Goal: Information Seeking & Learning: Learn about a topic

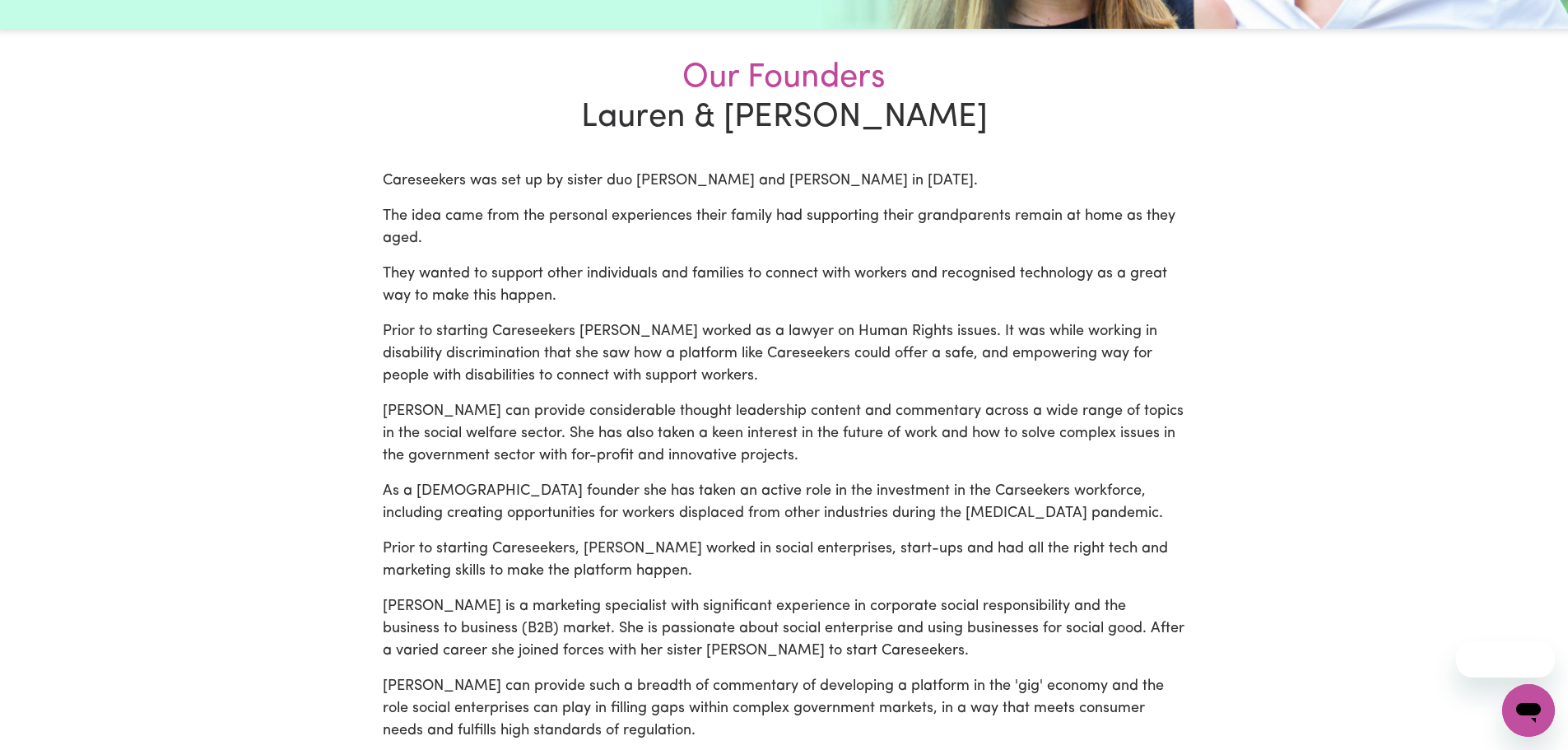
scroll to position [385, 0]
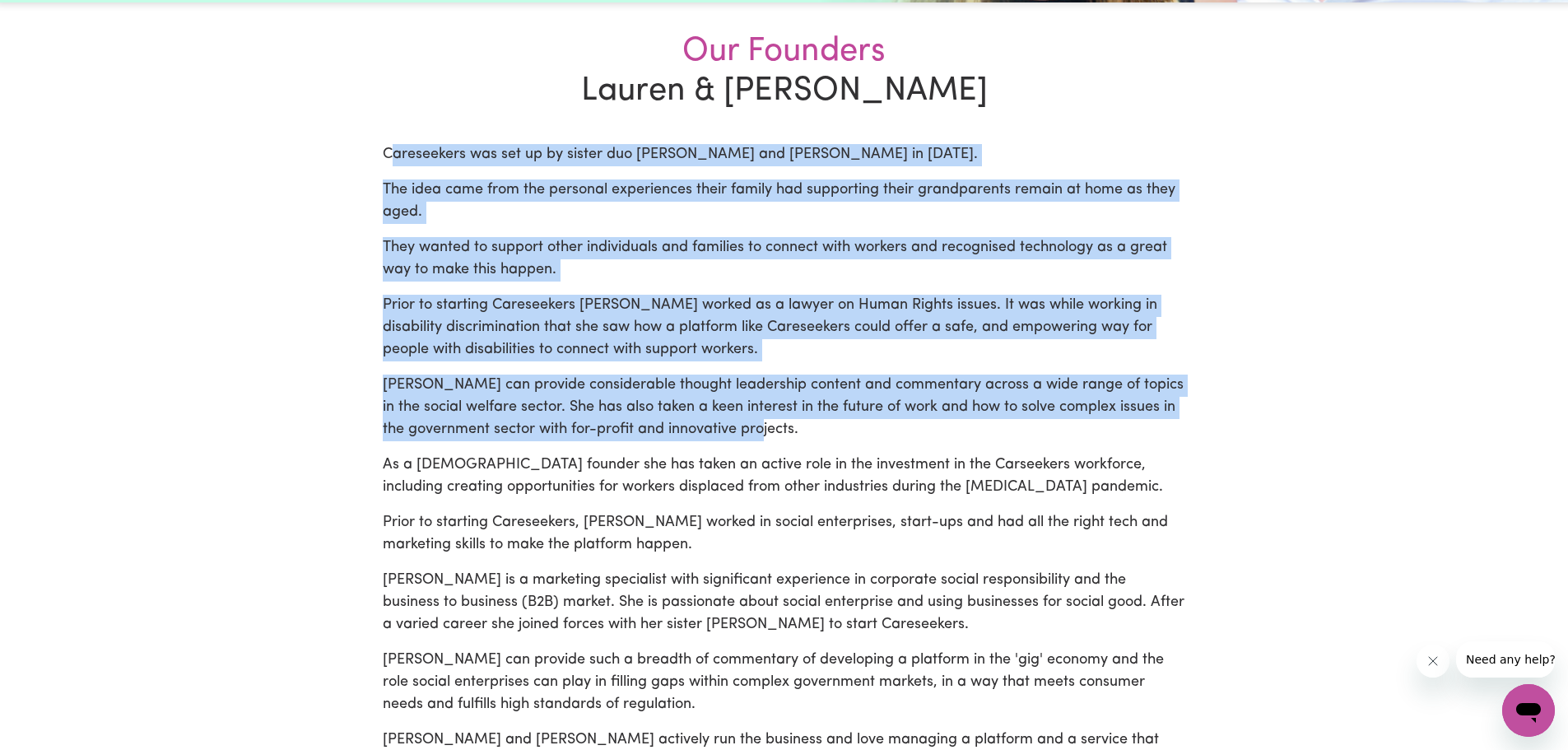
drag, startPoint x: 417, startPoint y: 153, endPoint x: 969, endPoint y: 435, distance: 619.9
click at [969, 435] on div "Careseekers was set up by sister duo [PERSON_NAME] and [PERSON_NAME] in [DATE].…" at bounding box center [784, 619] width 804 height 950
click at [969, 437] on p "[PERSON_NAME] can provide considerable thought leadership content and commentar…" at bounding box center [784, 408] width 804 height 67
click at [699, 267] on p "They wanted to support other individuals and families to connect with workers a…" at bounding box center [784, 259] width 804 height 45
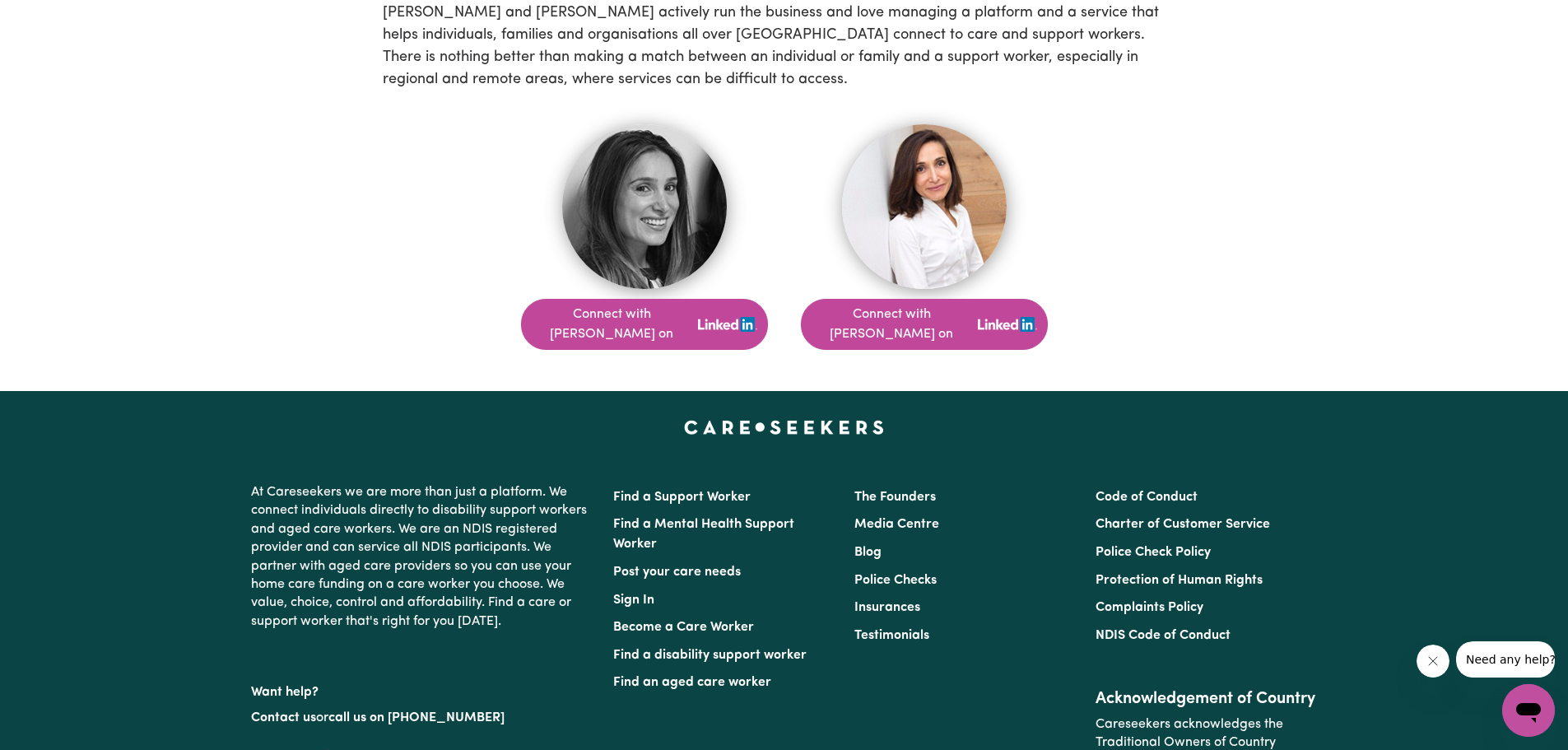
scroll to position [1208, 0]
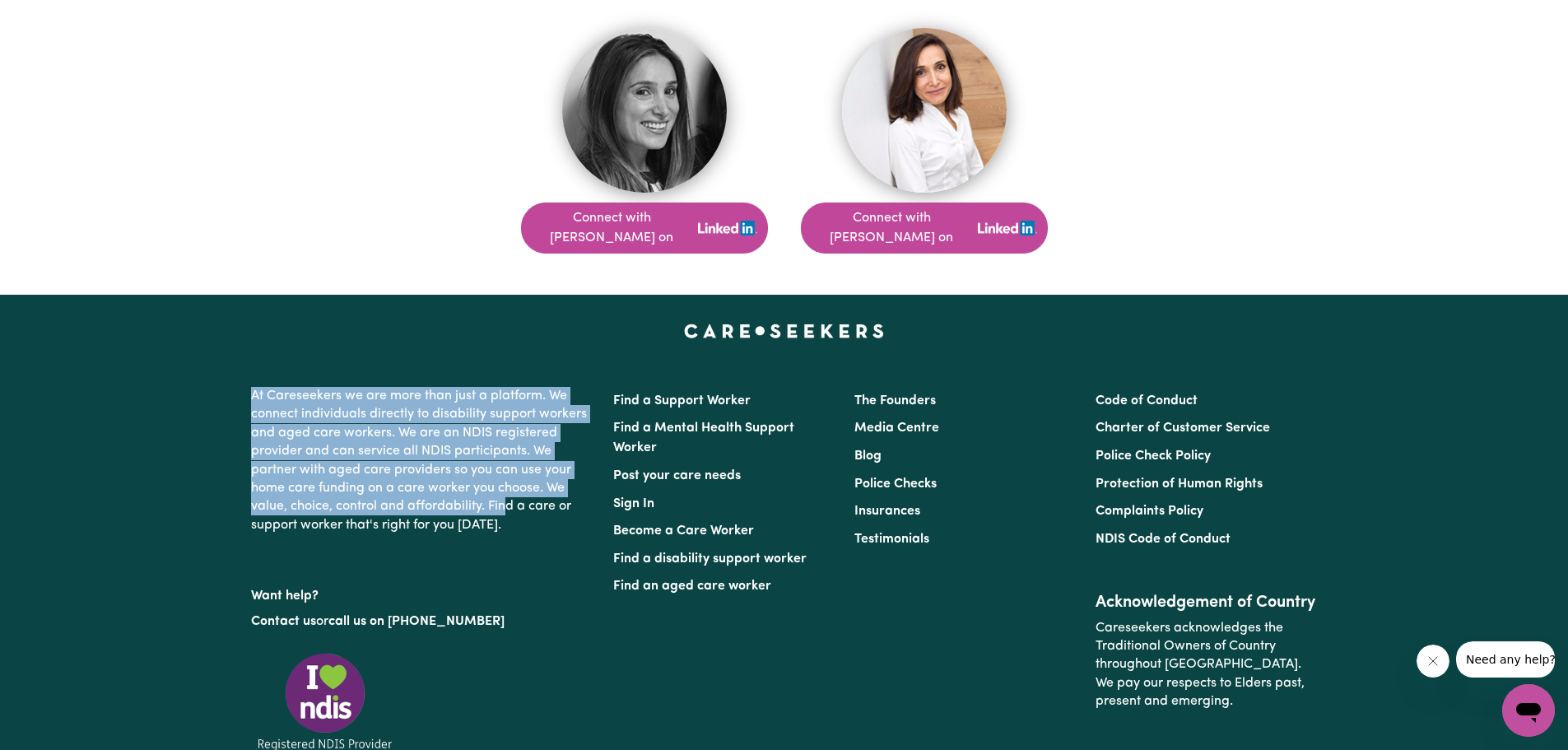
drag, startPoint x: 246, startPoint y: 372, endPoint x: 508, endPoint y: 491, distance: 287.8
click at [508, 490] on div "At Careseekers we are more than just a platform. We connect individuals directl…" at bounding box center [422, 587] width 363 height 413
click at [509, 488] on p "At Careseekers we are more than just a platform. We connect individuals directl…" at bounding box center [422, 461] width 343 height 161
drag, startPoint x: 510, startPoint y: 509, endPoint x: 278, endPoint y: 384, distance: 263.5
click at [278, 384] on p "At Careseekers we are more than just a platform. We connect individuals directl…" at bounding box center [422, 461] width 343 height 161
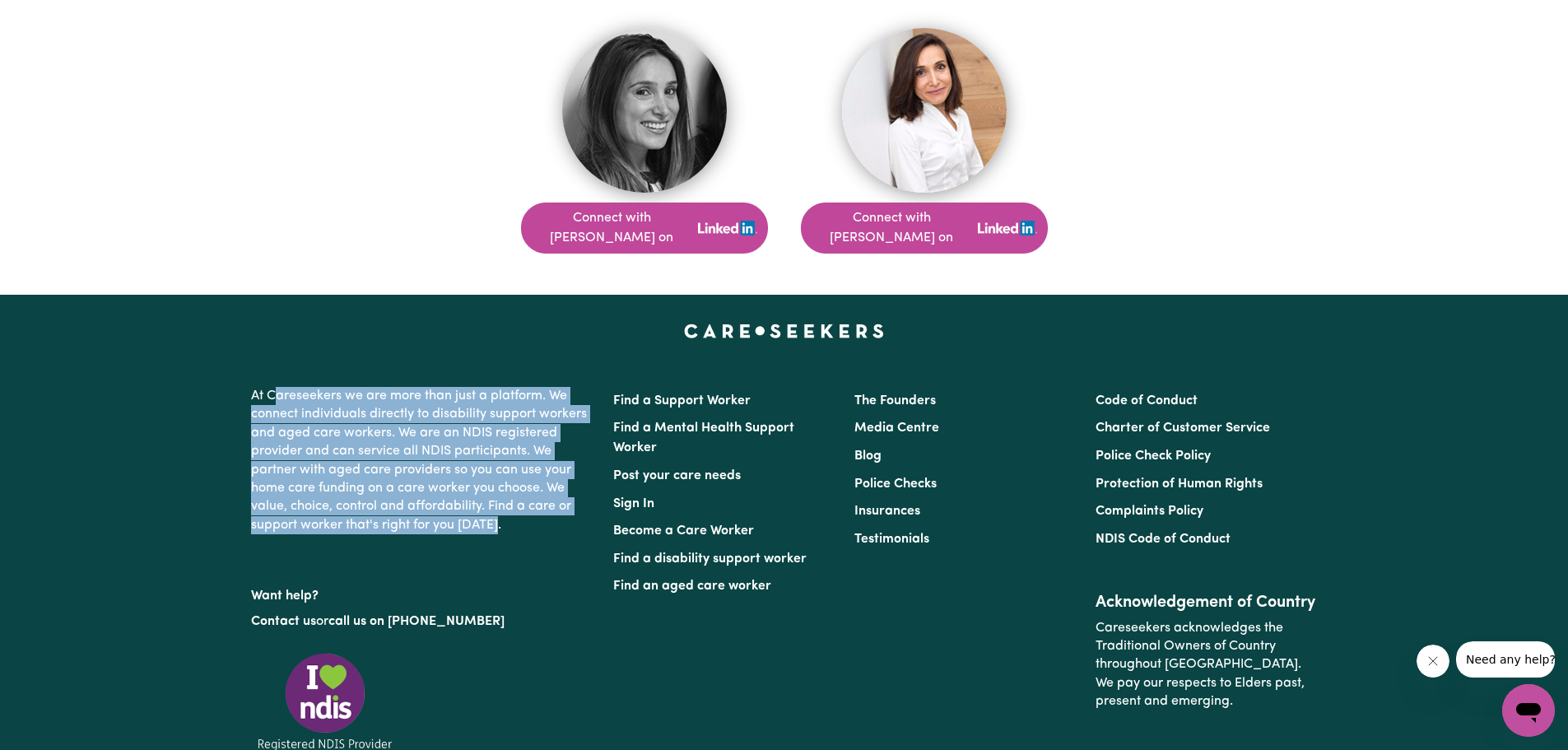
click at [277, 382] on p "At Careseekers we are more than just a platform. We connect individuals directl…" at bounding box center [422, 461] width 343 height 161
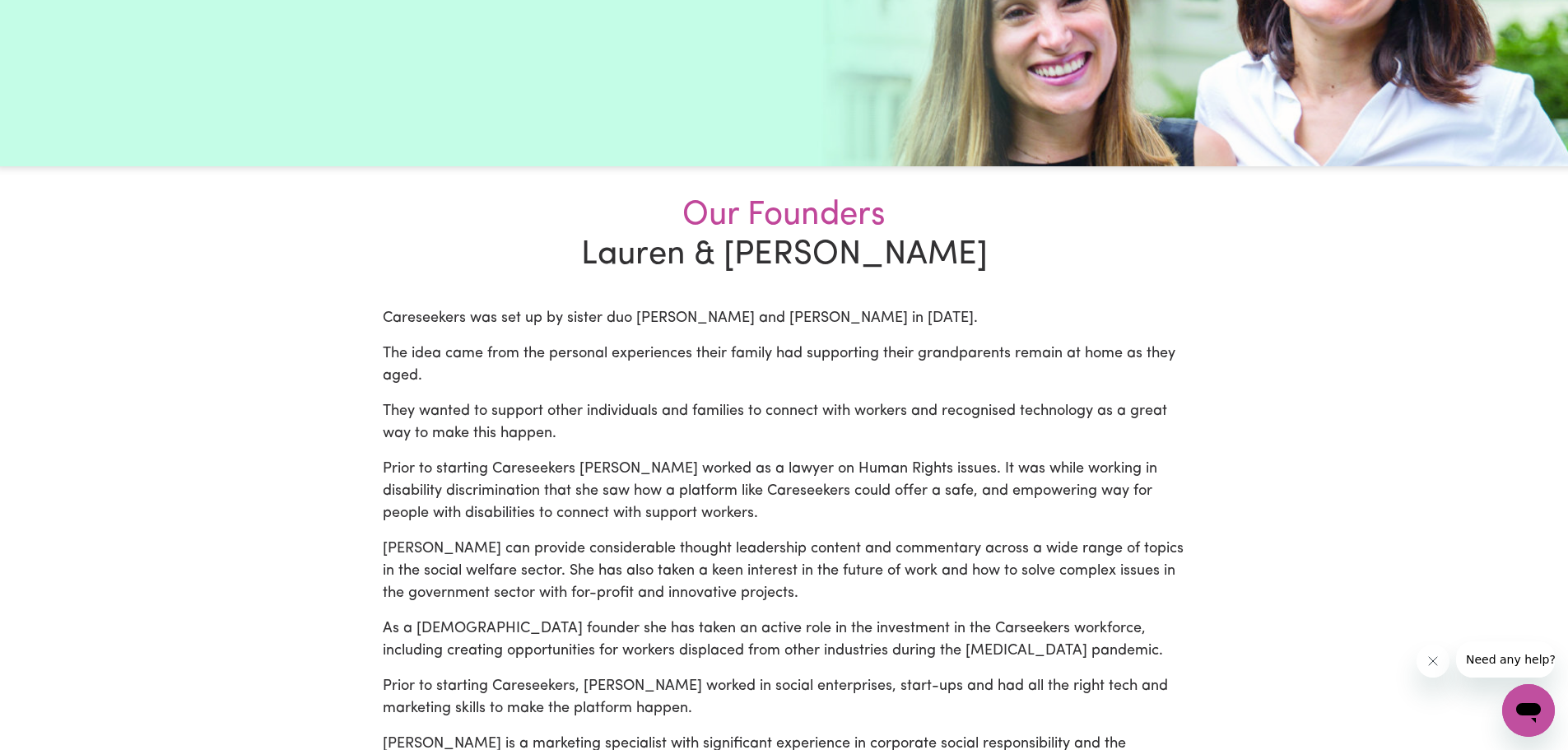
scroll to position [0, 0]
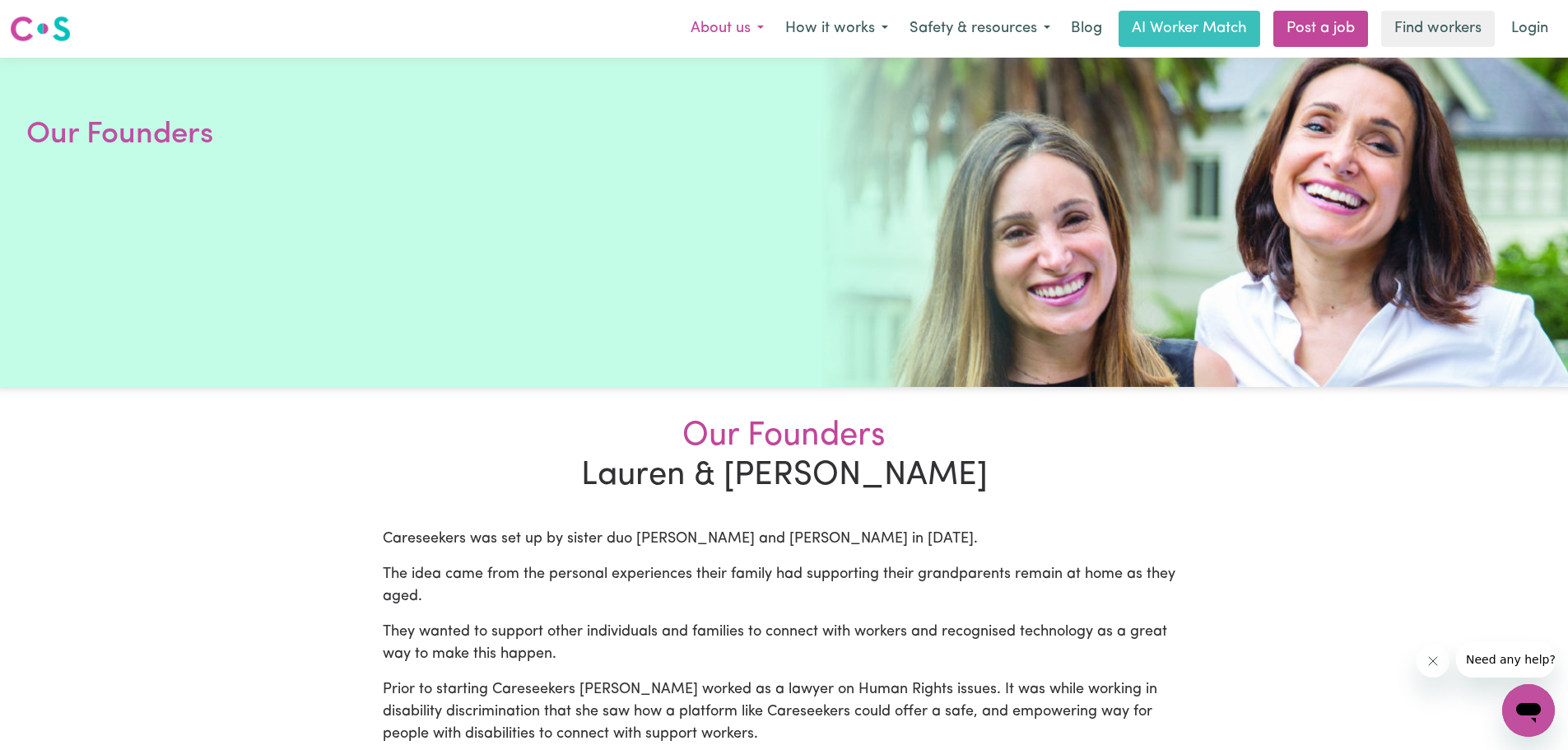
click at [728, 35] on button "About us" at bounding box center [728, 29] width 95 height 34
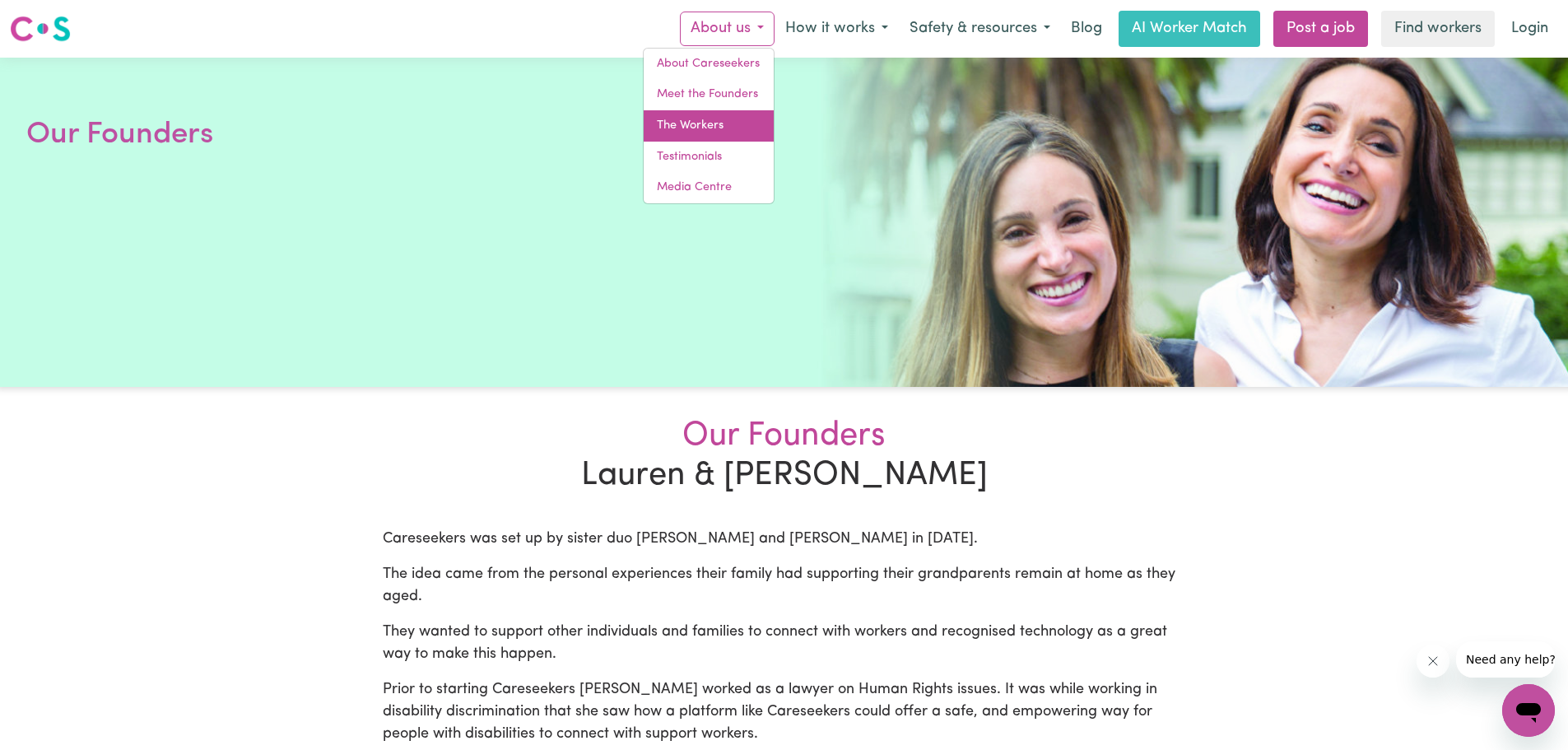
click at [719, 135] on link "The Workers" at bounding box center [709, 126] width 130 height 31
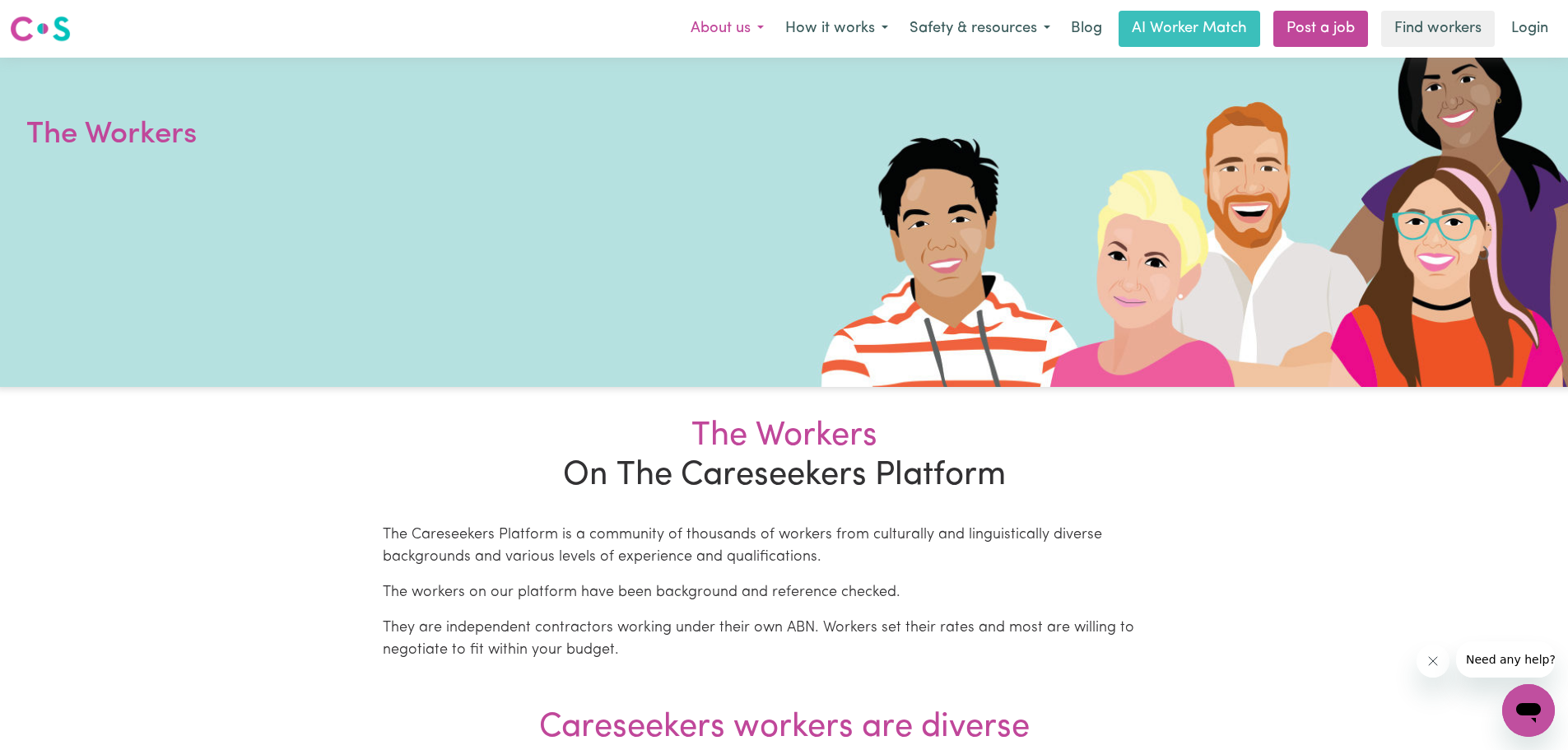
click at [724, 20] on button "About us" at bounding box center [728, 29] width 95 height 34
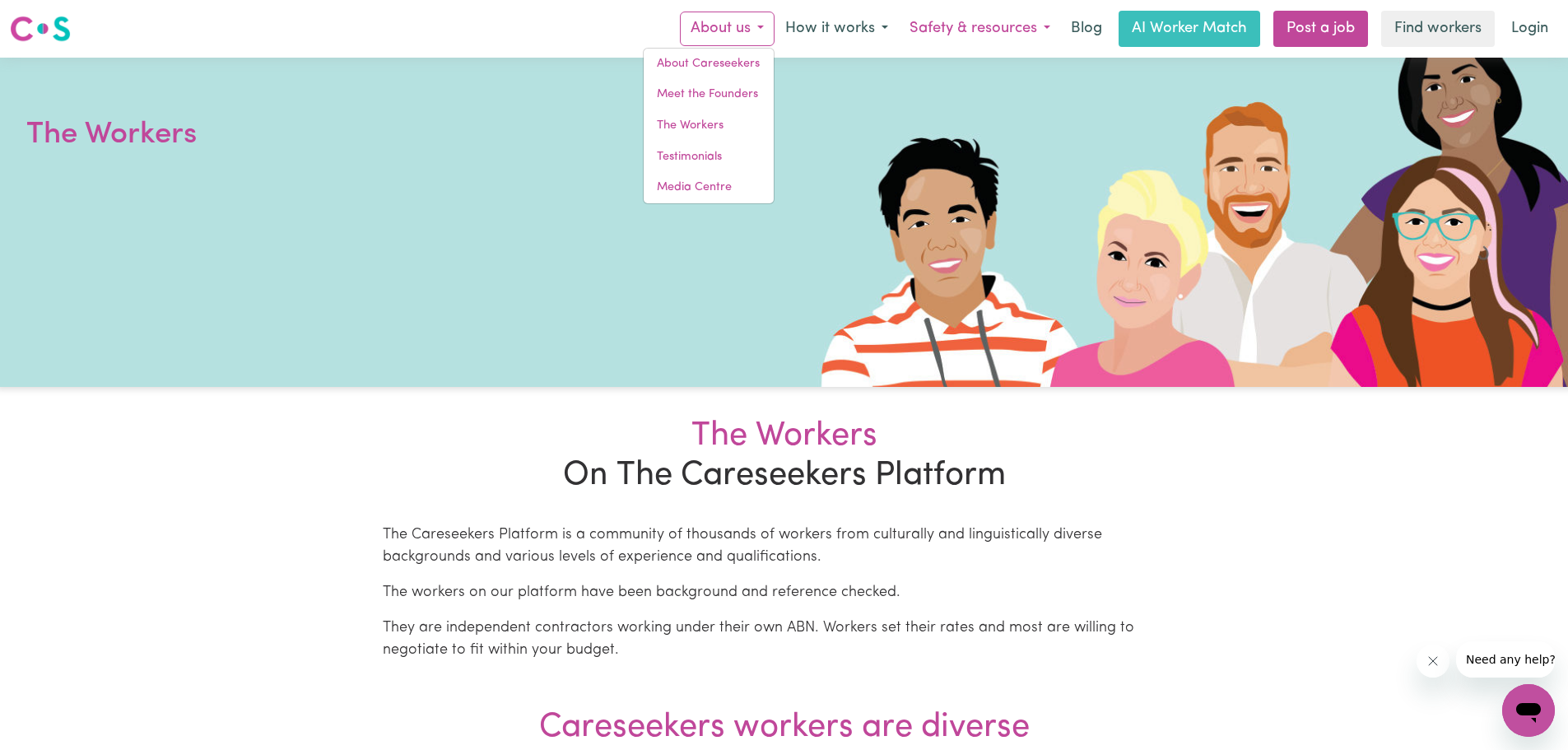
click at [962, 20] on button "Safety & resources" at bounding box center [980, 29] width 162 height 34
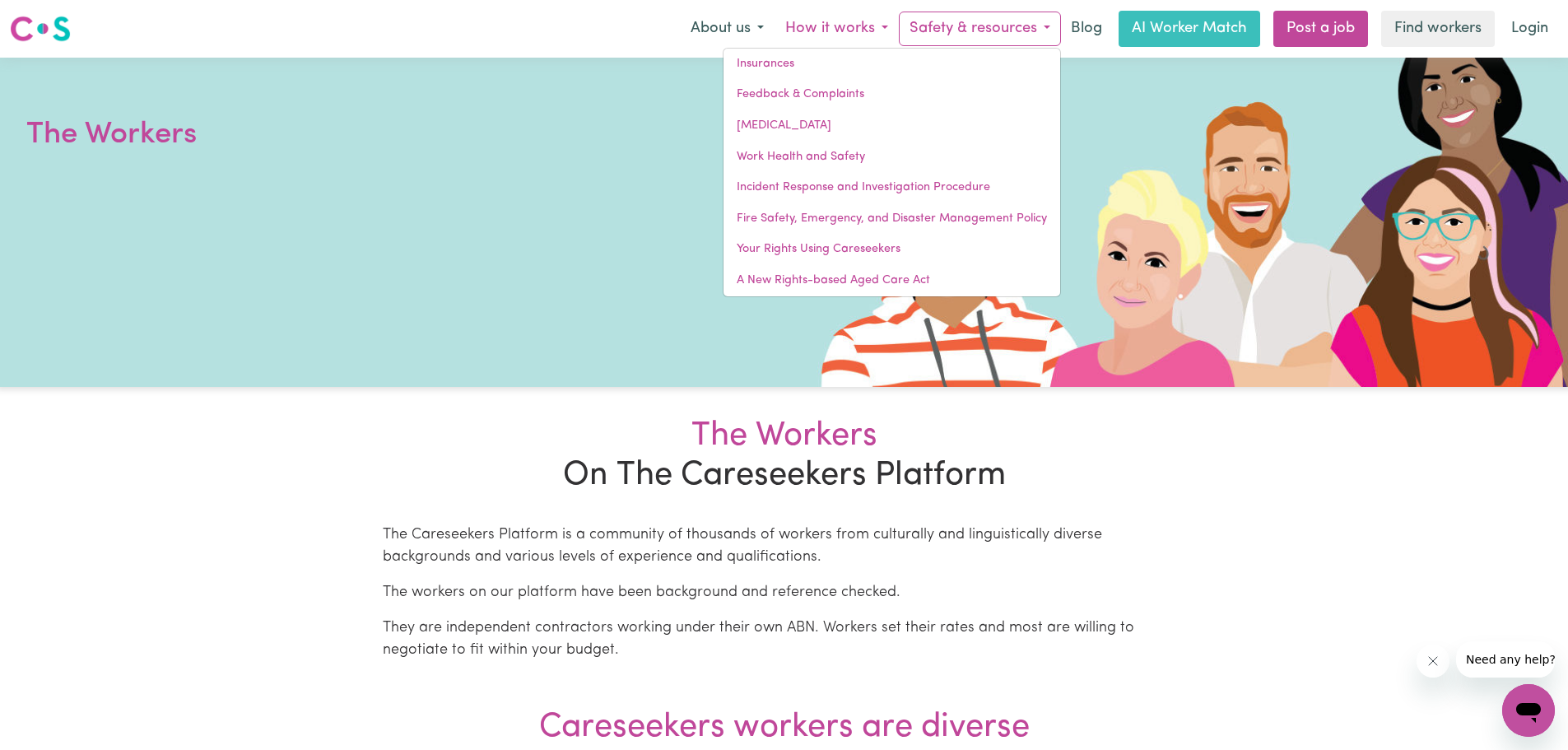
click at [807, 24] on button "How it works" at bounding box center [836, 29] width 125 height 34
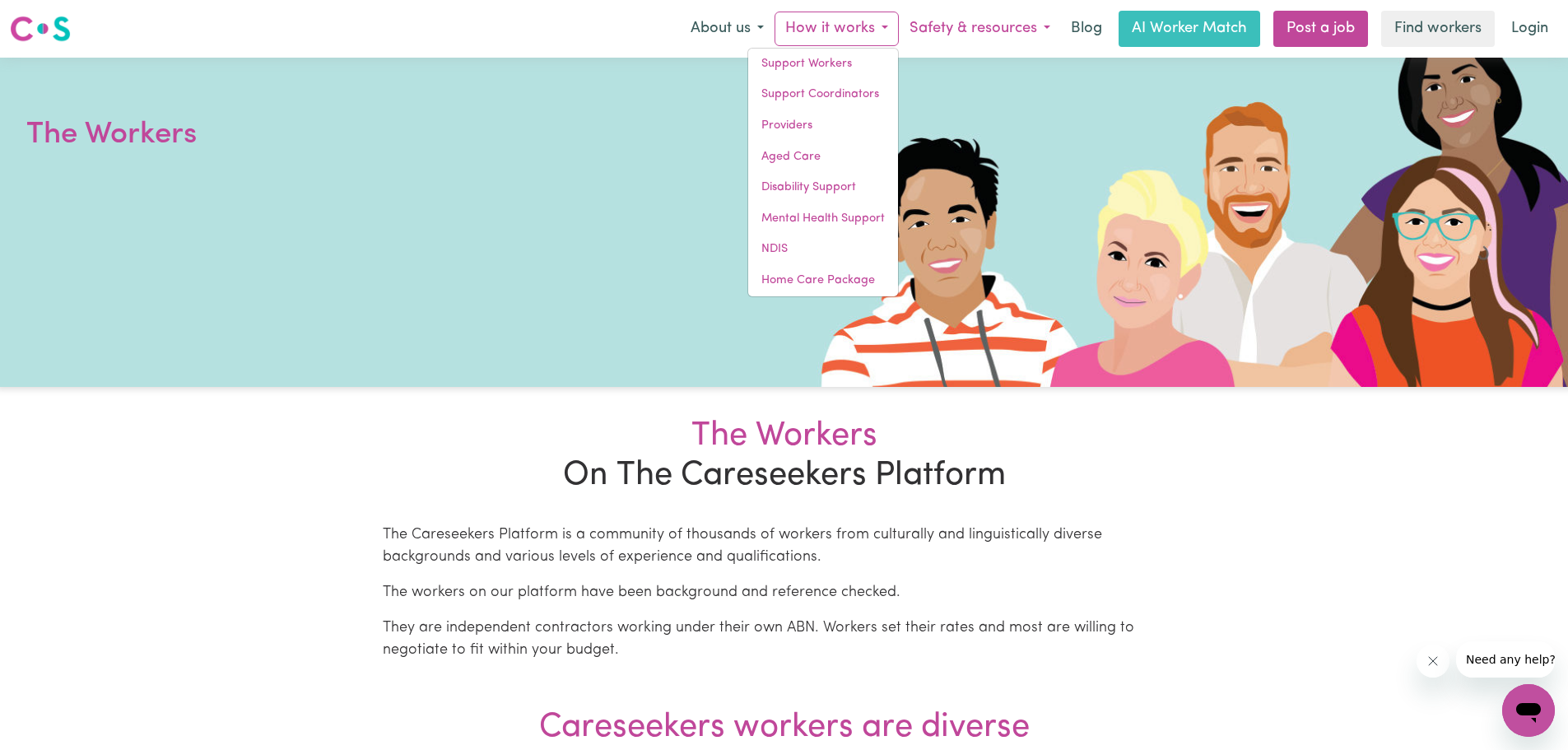
click at [899, 20] on button "Safety & resources" at bounding box center [980, 29] width 162 height 34
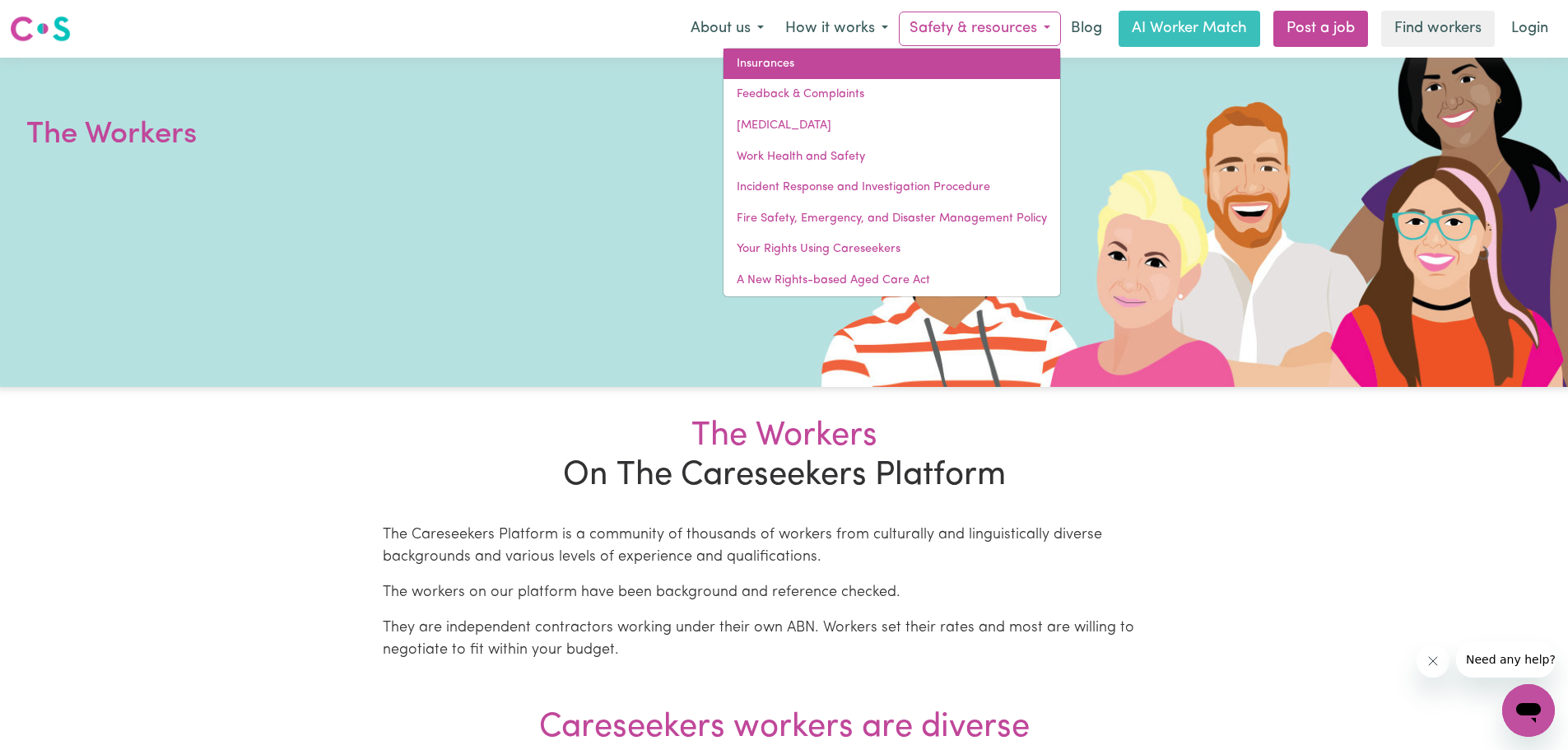
click at [844, 64] on link "Insurances" at bounding box center [892, 64] width 337 height 31
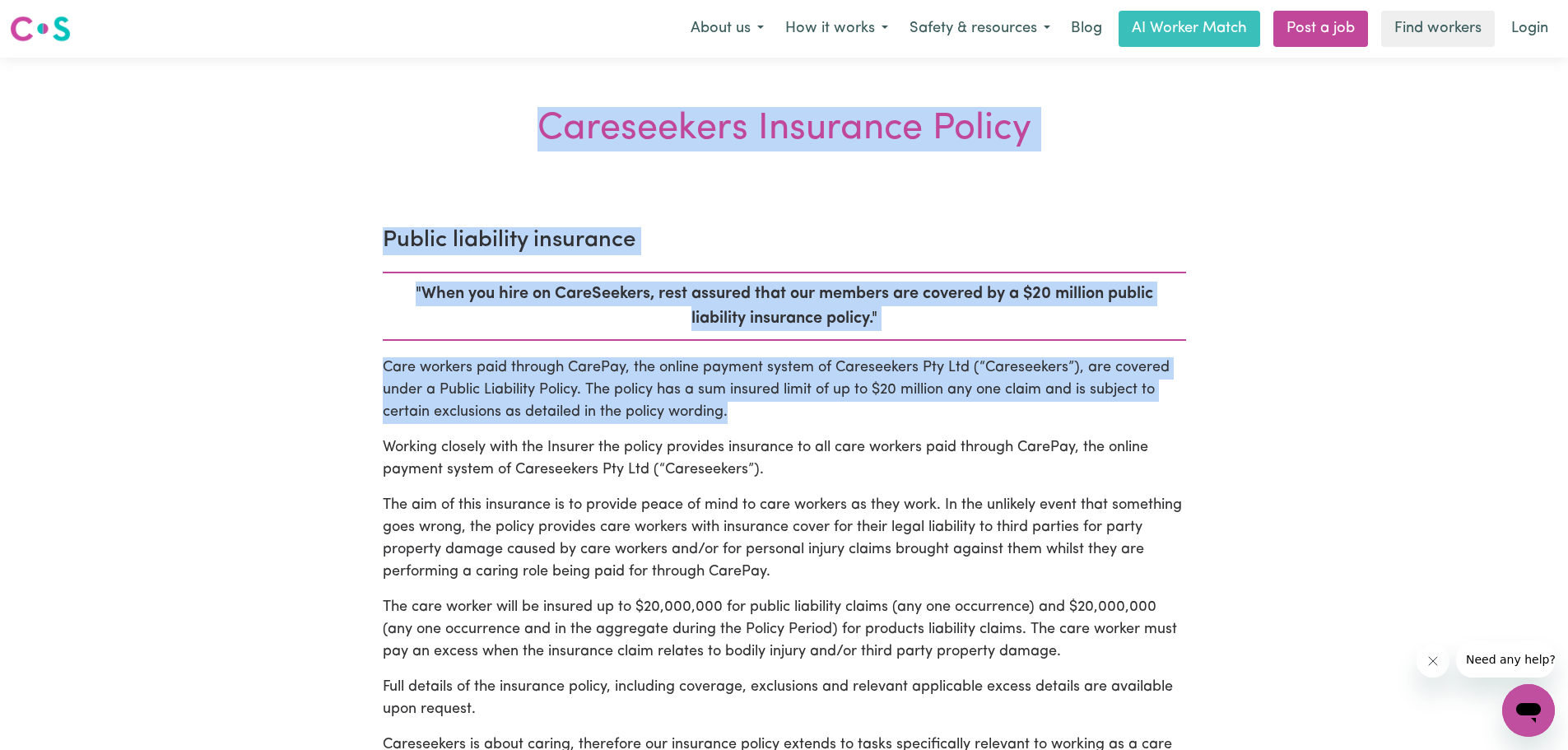
drag, startPoint x: 526, startPoint y: 132, endPoint x: 1017, endPoint y: 414, distance: 566.2
click at [1017, 414] on p "Care workers paid through CarePay, the online payment system of Careseekers Pty…" at bounding box center [784, 391] width 804 height 67
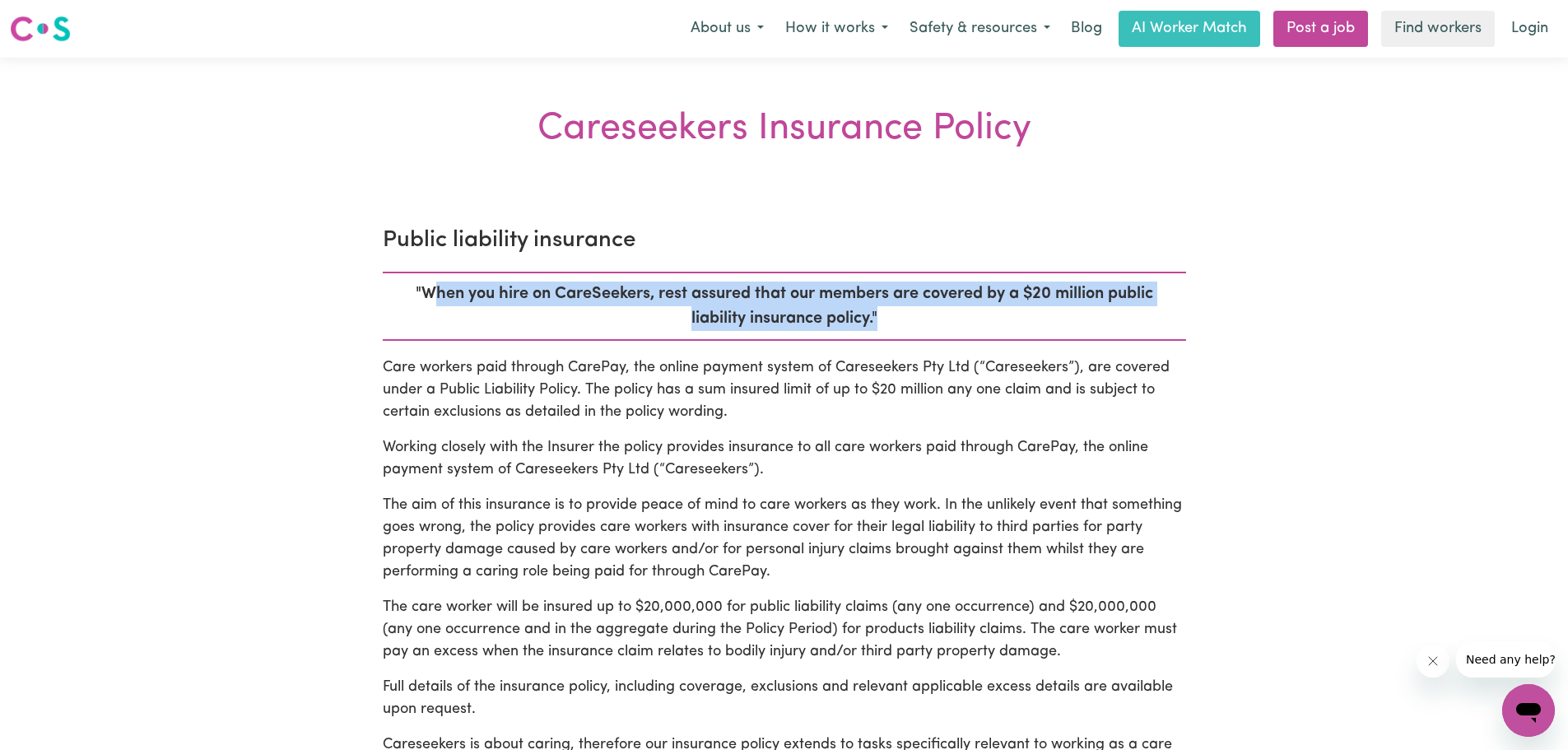
drag, startPoint x: 966, startPoint y: 319, endPoint x: 431, endPoint y: 292, distance: 535.7
click at [433, 292] on p ""When you hire on CareSeekers, rest assured that our members are covered by a $…" at bounding box center [784, 306] width 804 height 69
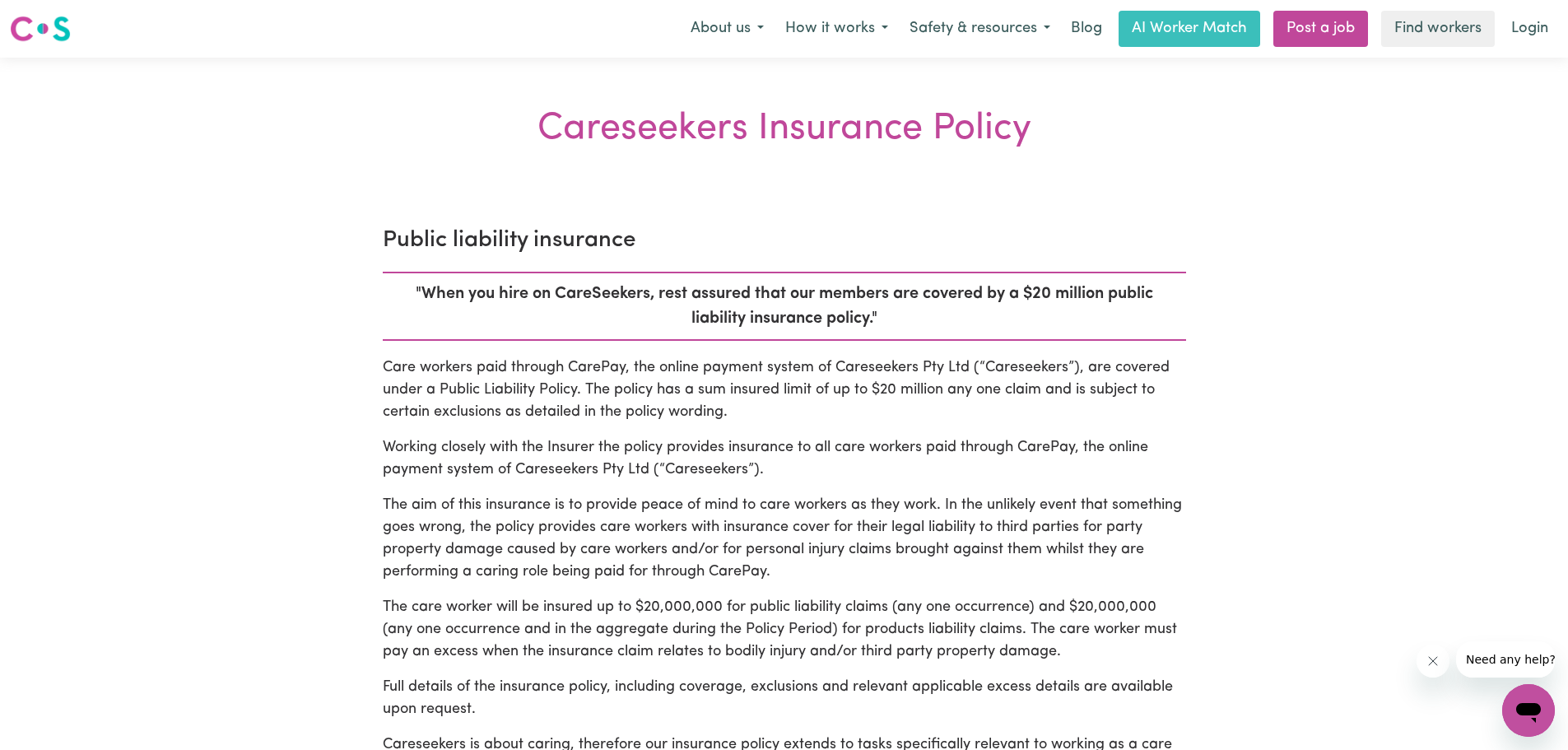
click at [398, 293] on p ""When you hire on CareSeekers, rest assured that our members are covered by a $…" at bounding box center [784, 306] width 804 height 69
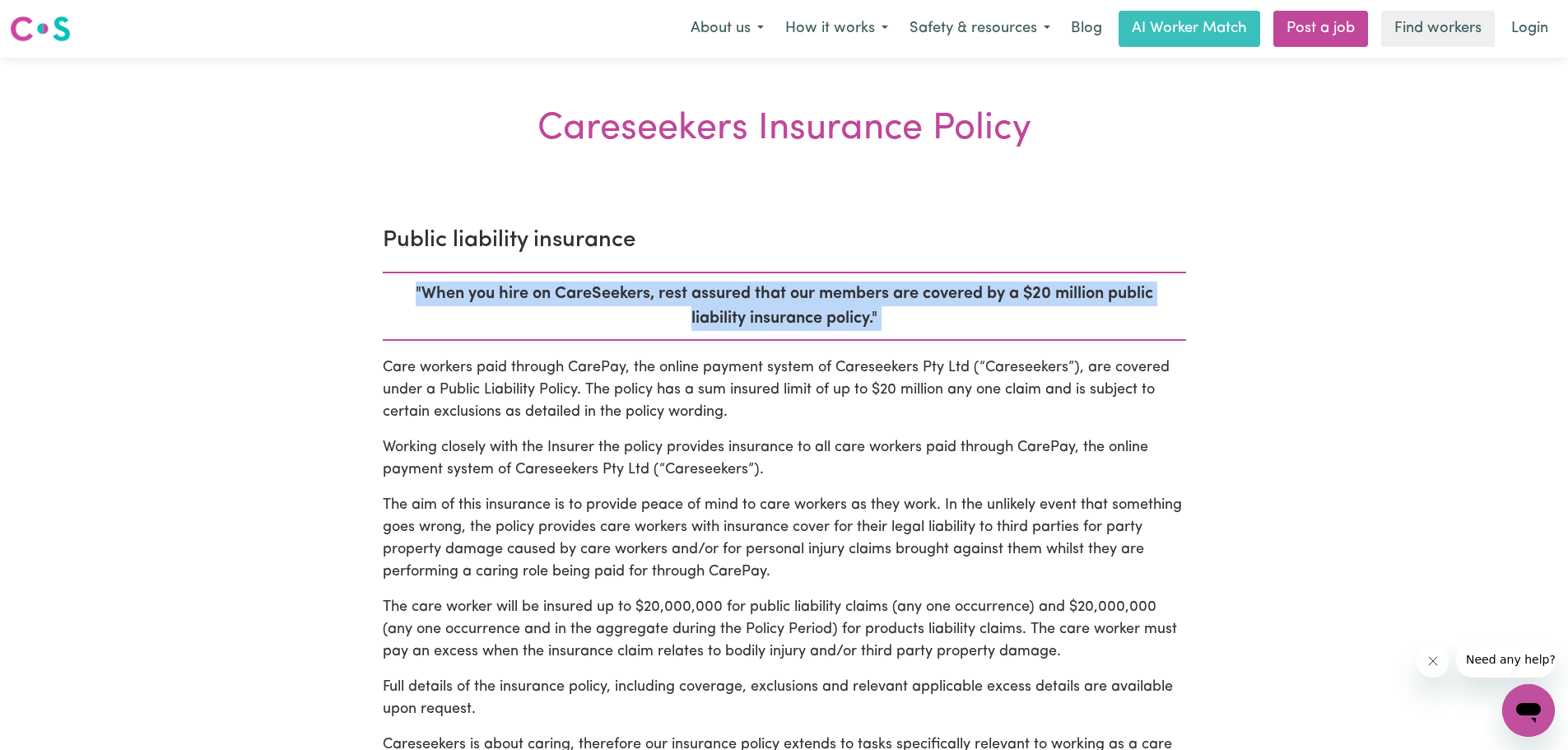
drag, startPoint x: 398, startPoint y: 293, endPoint x: 970, endPoint y: 333, distance: 573.4
click at [970, 333] on p ""When you hire on CareSeekers, rest assured that our members are covered by a $…" at bounding box center [784, 306] width 804 height 69
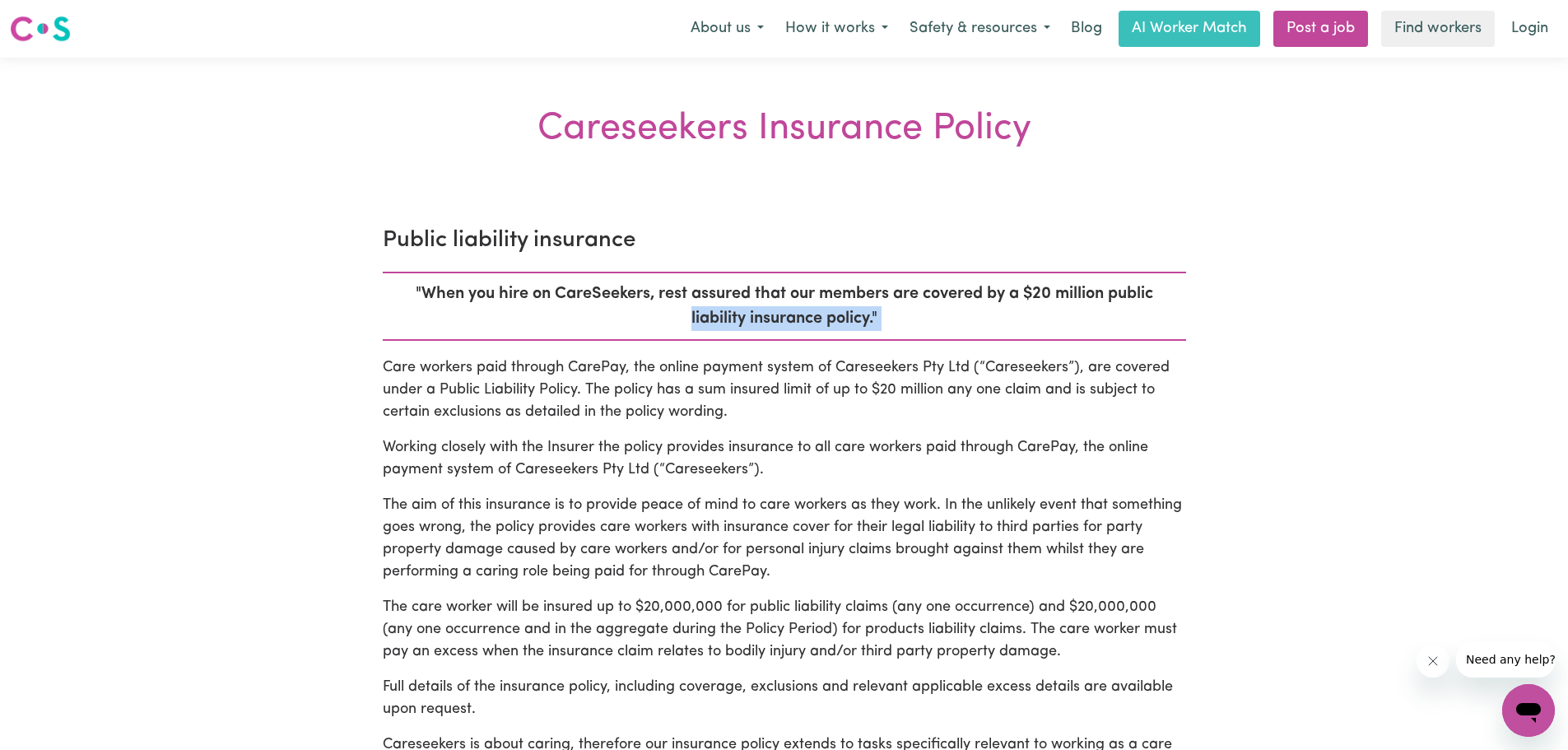
drag, startPoint x: 901, startPoint y: 326, endPoint x: 563, endPoint y: 307, distance: 338.5
click at [564, 307] on p ""When you hire on CareSeekers, rest assured that our members are covered by a $…" at bounding box center [784, 306] width 804 height 69
click at [561, 307] on p ""When you hire on CareSeekers, rest assured that our members are covered by a $…" at bounding box center [784, 306] width 804 height 69
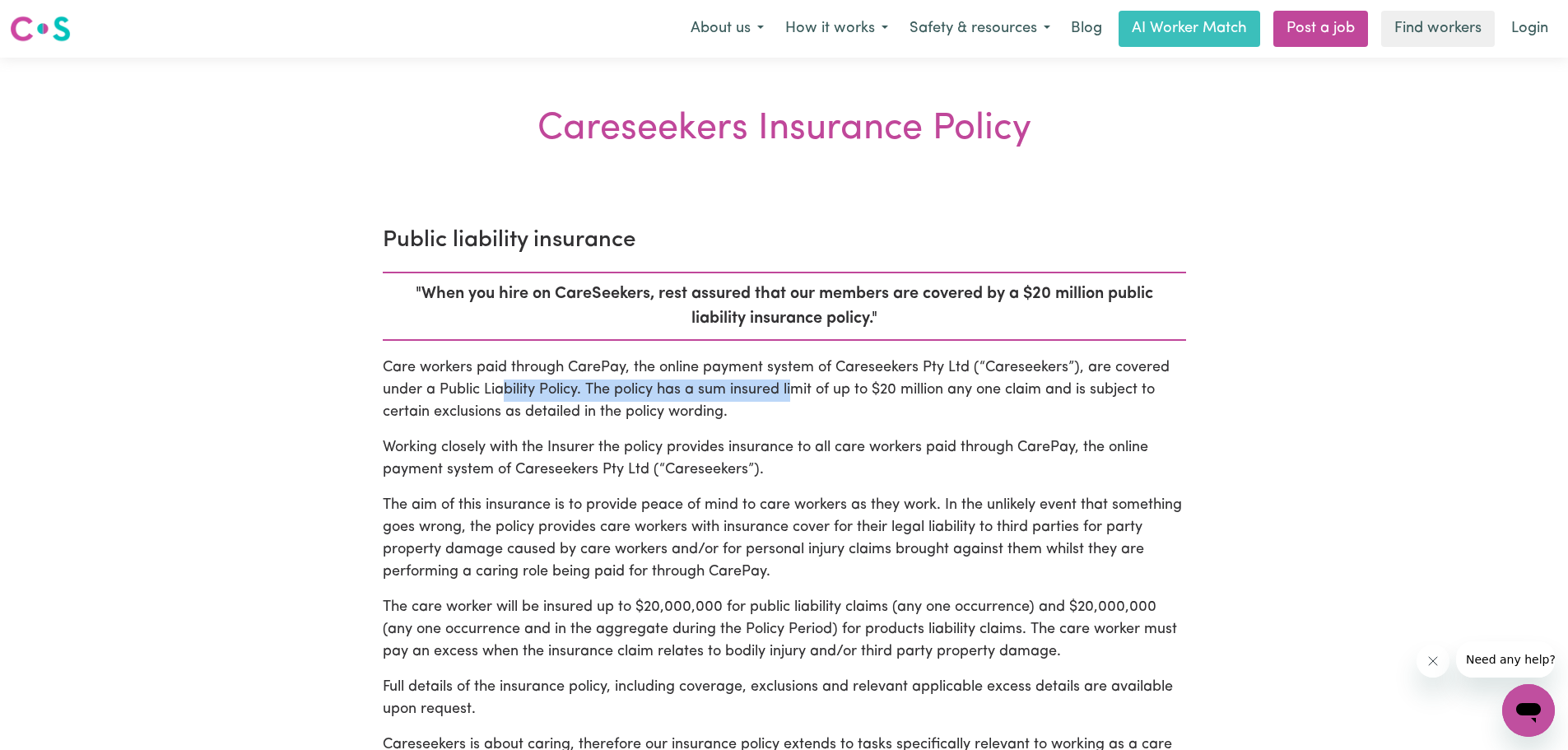
drag, startPoint x: 508, startPoint y: 381, endPoint x: 936, endPoint y: 420, distance: 429.8
click at [929, 413] on p "Care workers paid through CarePay, the online payment system of Careseekers Pty…" at bounding box center [784, 391] width 804 height 67
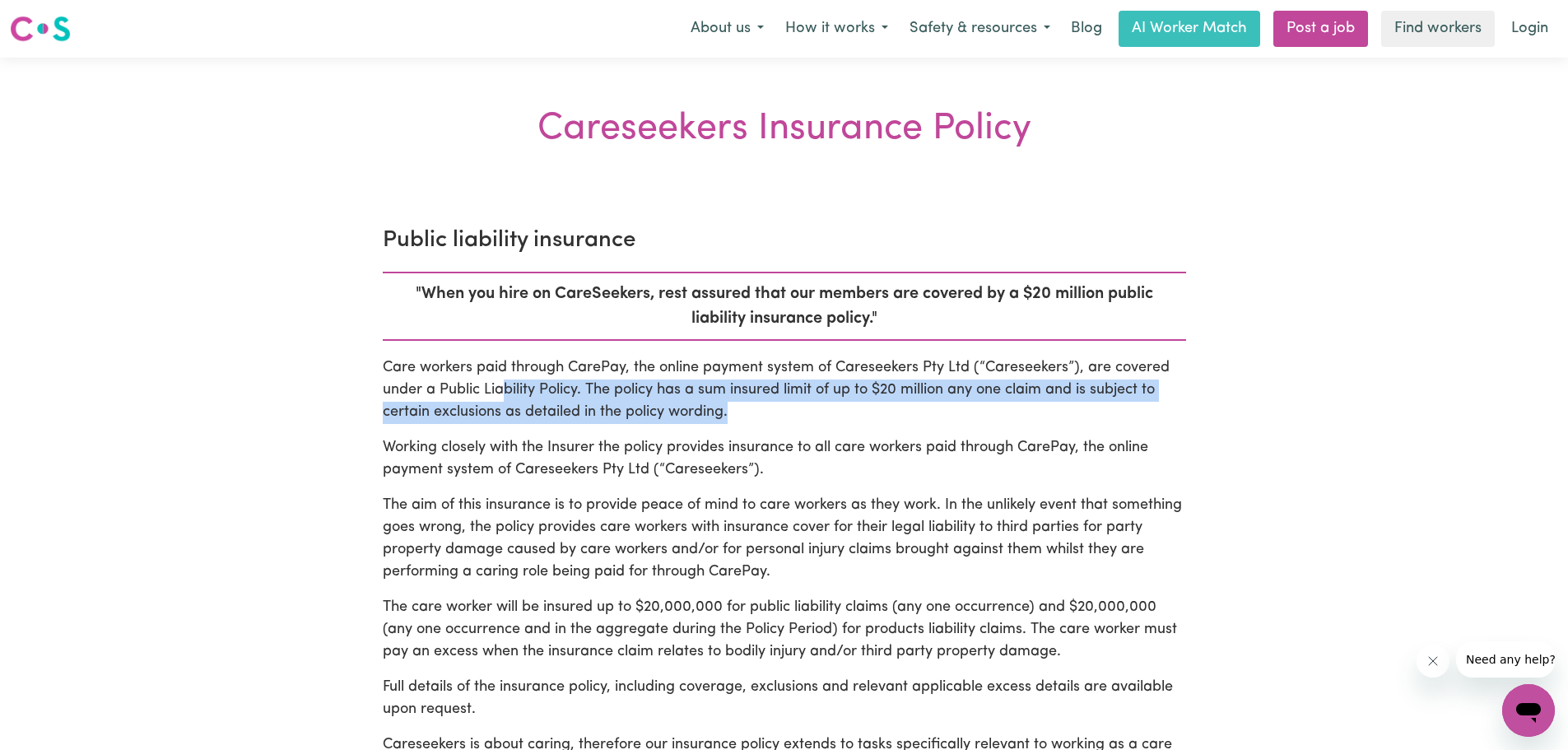
click at [936, 420] on p "Care workers paid through CarePay, the online payment system of Careseekers Pty…" at bounding box center [784, 391] width 804 height 67
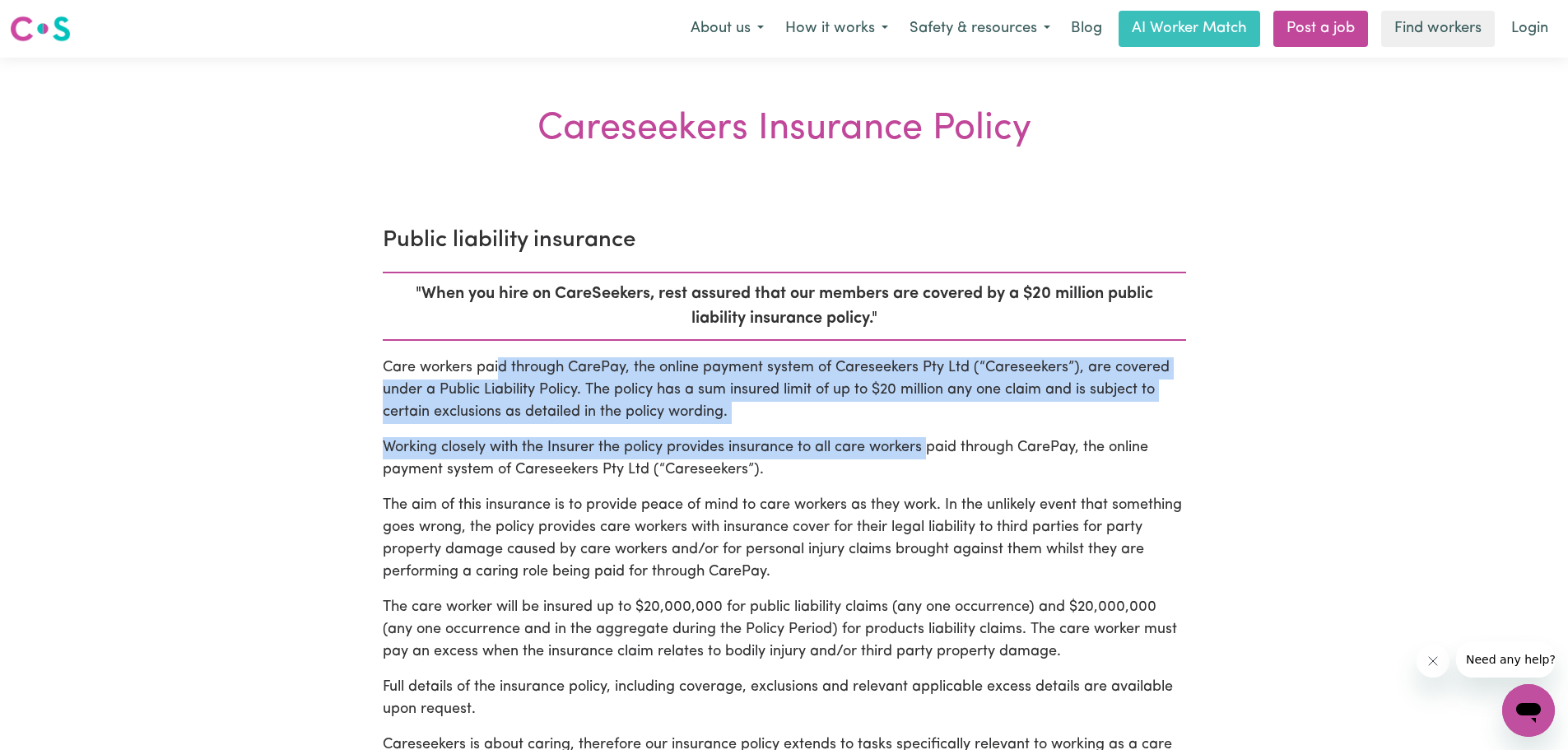
drag, startPoint x: 931, startPoint y: 432, endPoint x: 495, endPoint y: 367, distance: 440.8
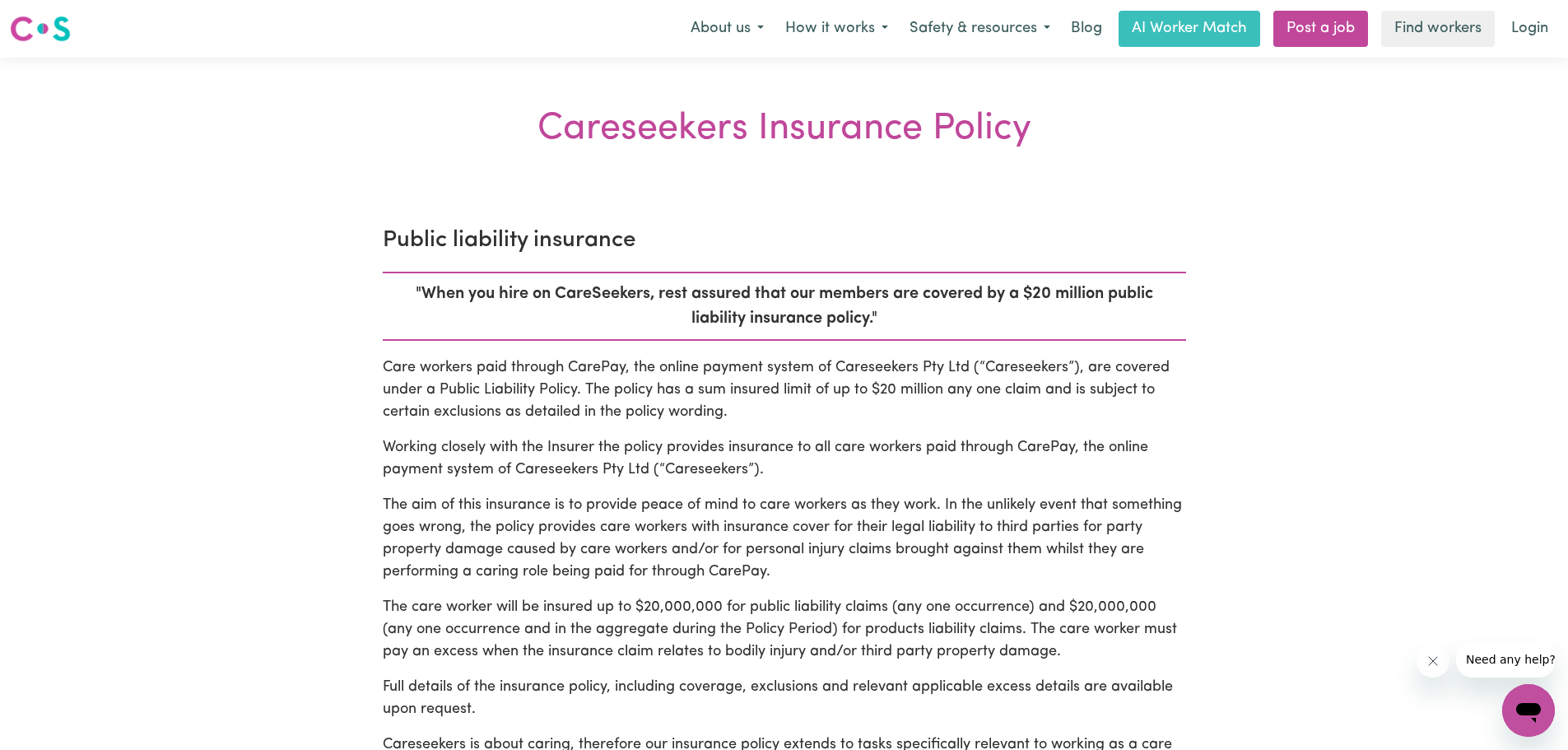
click at [486, 373] on p "Care workers paid through CarePay, the online payment system of Careseekers Pty…" at bounding box center [784, 391] width 804 height 67
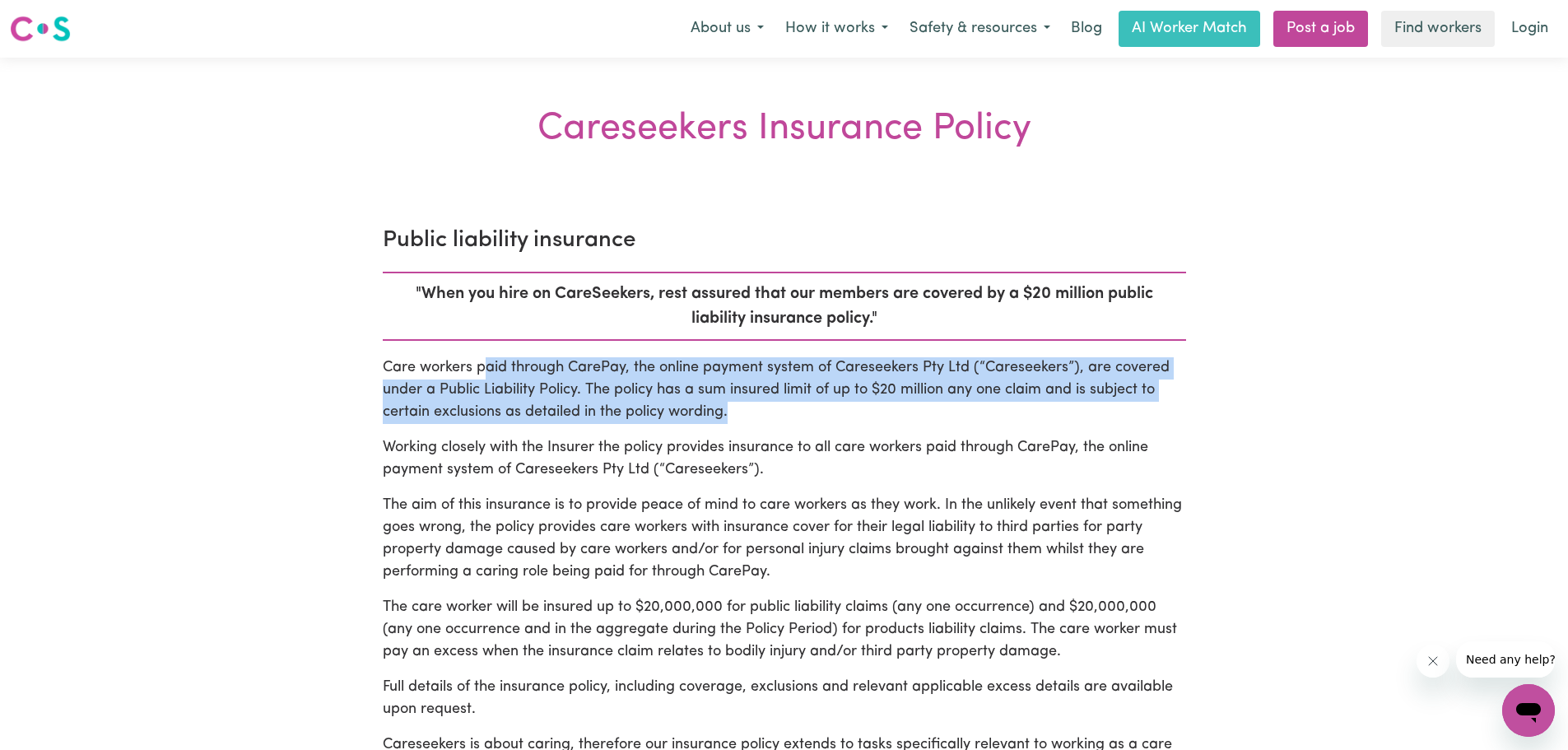
drag, startPoint x: 655, startPoint y: 383, endPoint x: 837, endPoint y: 422, distance: 186.1
click at [840, 420] on p "Care workers paid through CarePay, the online payment system of Careseekers Pty…" at bounding box center [784, 391] width 804 height 67
click at [837, 422] on p "Care workers paid through CarePay, the online payment system of Careseekers Pty…" at bounding box center [784, 391] width 804 height 67
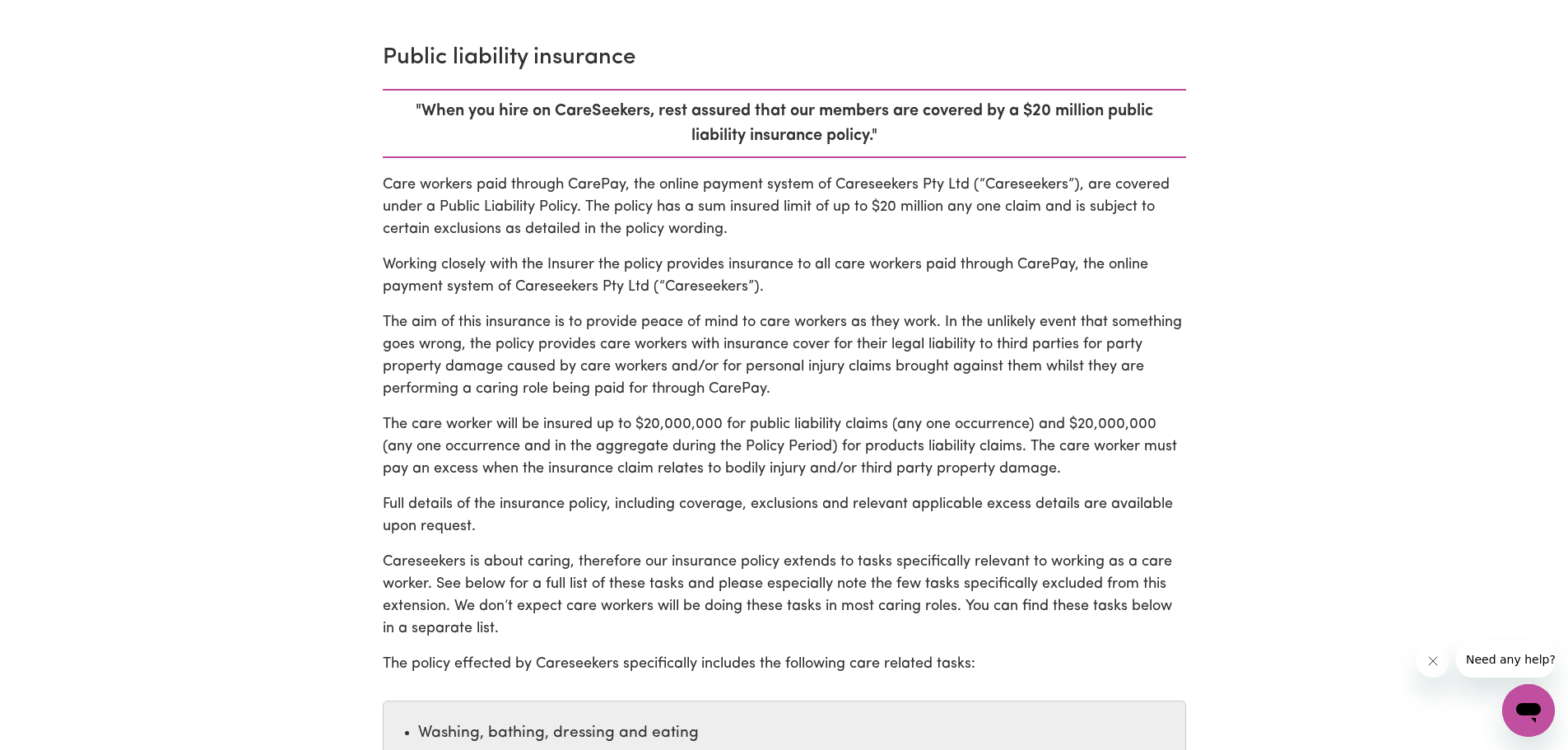
scroll to position [220, 0]
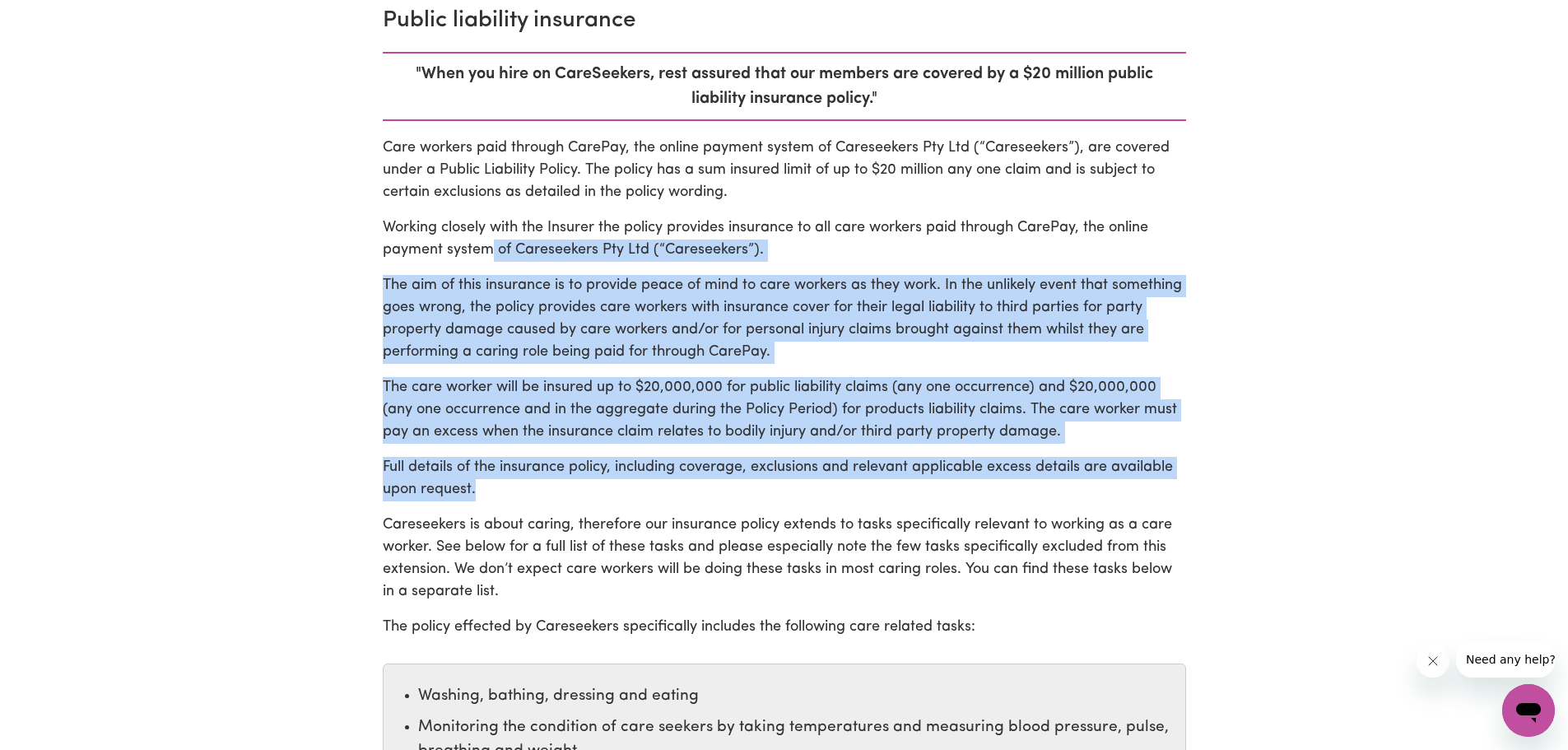
drag, startPoint x: 486, startPoint y: 254, endPoint x: 772, endPoint y: 499, distance: 376.6
click at [774, 495] on p "Full details of the insurance policy, including coverage, exclusions and releva…" at bounding box center [784, 479] width 804 height 45
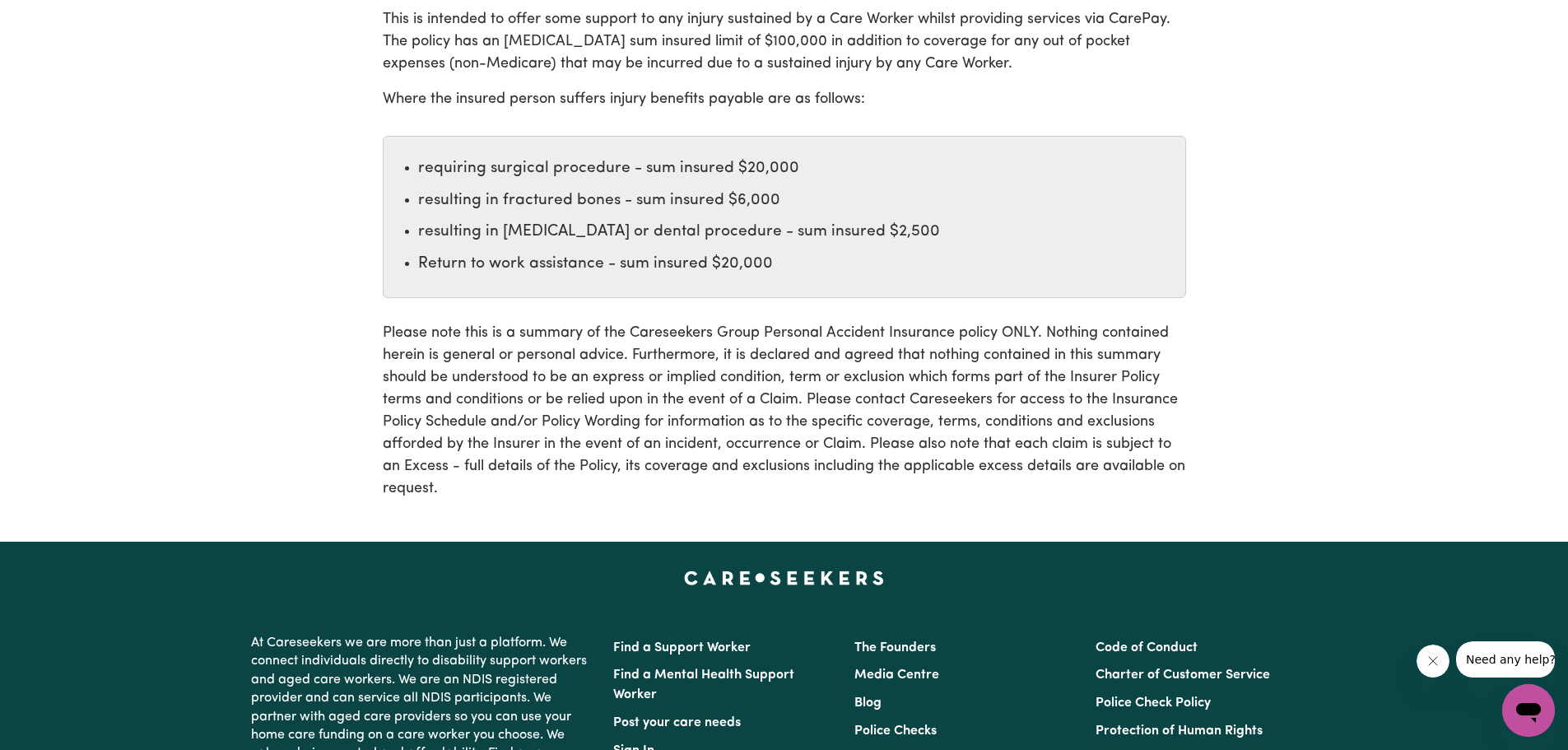
scroll to position [2691, 0]
